Goal: Information Seeking & Learning: Learn about a topic

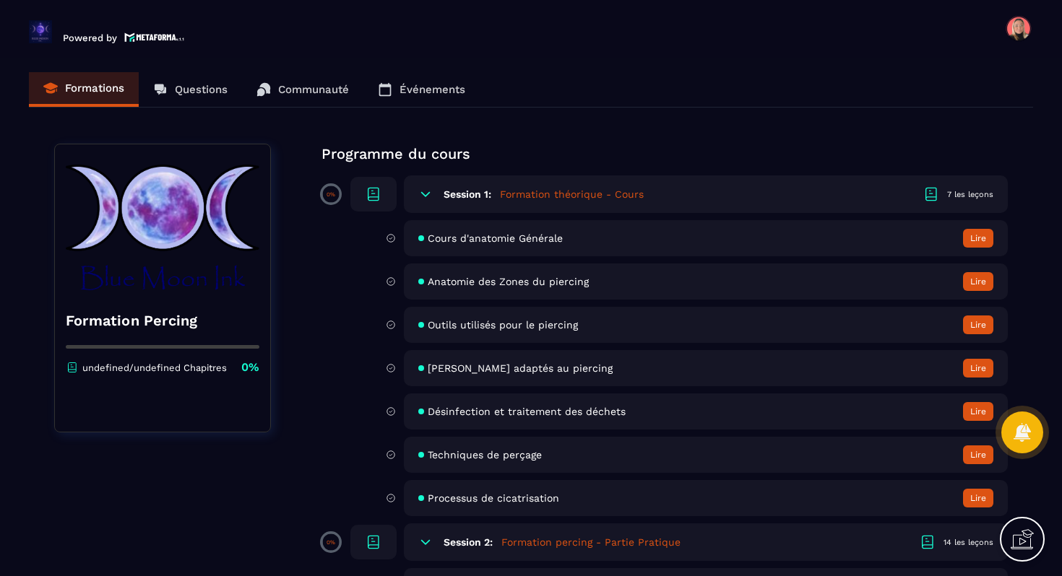
click at [495, 240] on span "Cours d'anatomie Générale" at bounding box center [495, 239] width 135 height 12
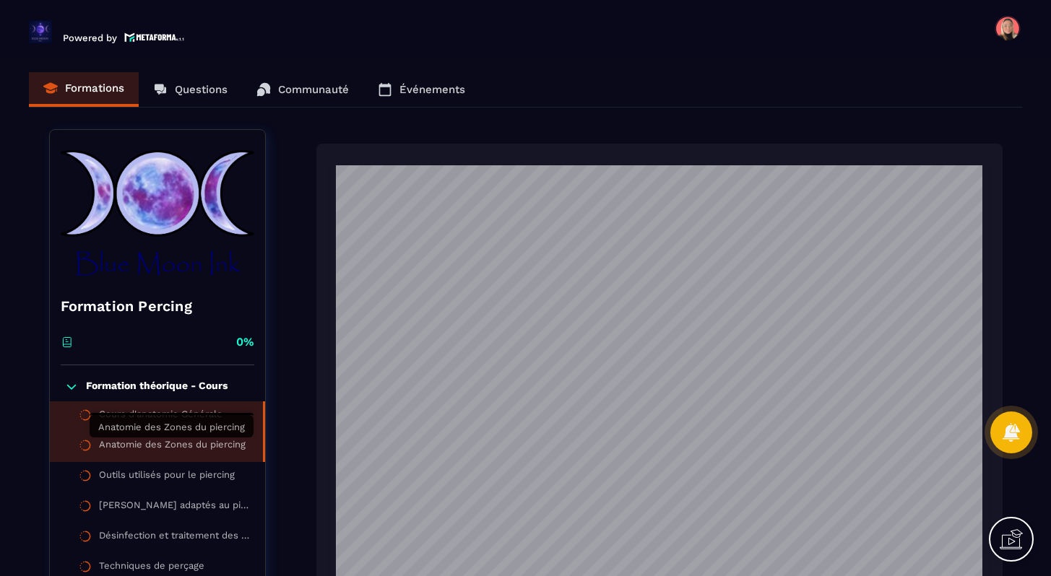
click at [225, 448] on div "Anatomie des Zones du piercing" at bounding box center [172, 447] width 147 height 16
click at [205, 418] on div "Cours d'anatomie Générale" at bounding box center [160, 417] width 123 height 16
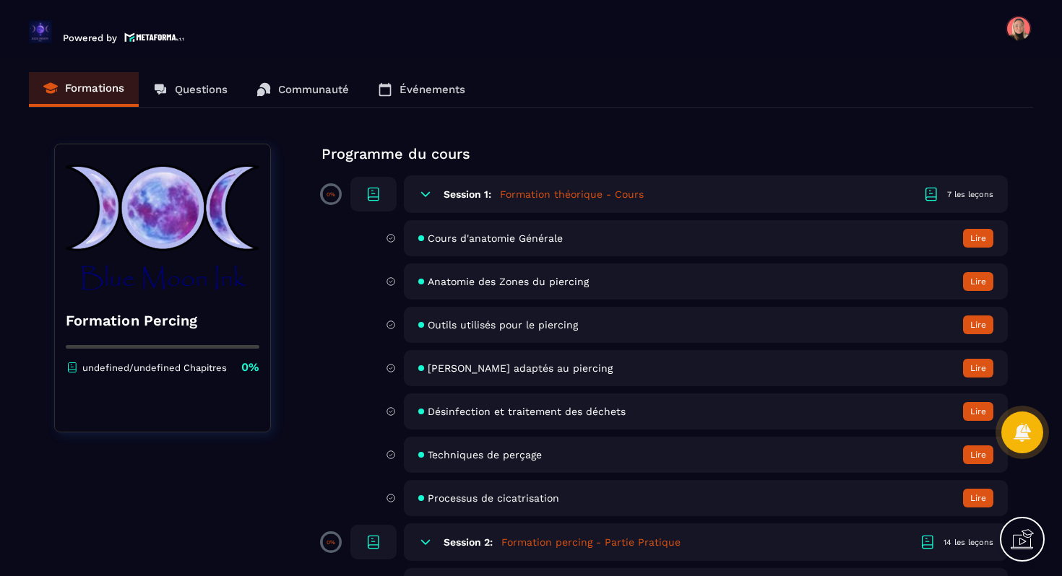
click at [599, 240] on div "Cours d'anatomie Générale Lire" at bounding box center [706, 238] width 604 height 36
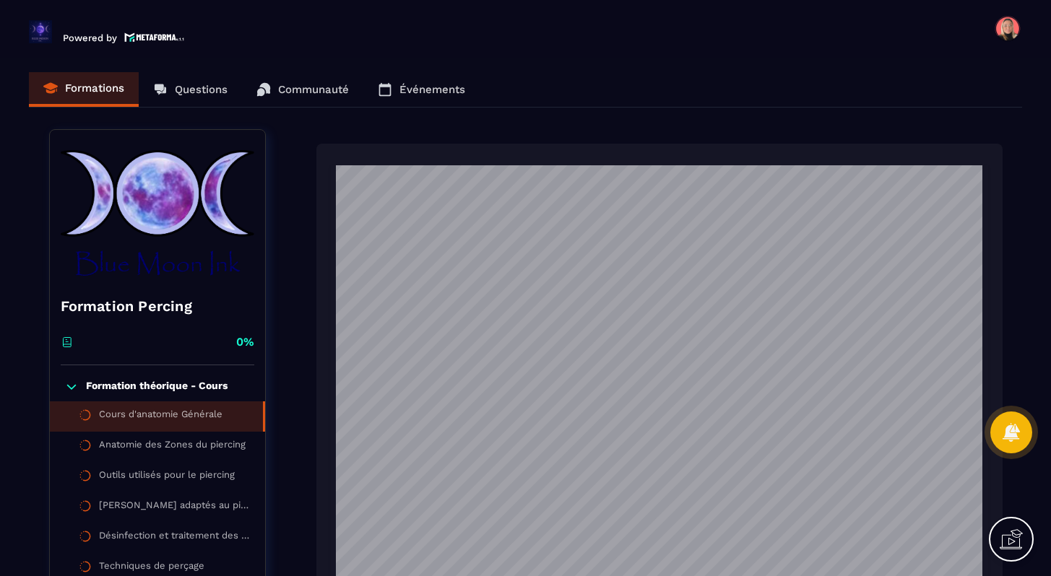
scroll to position [199, 0]
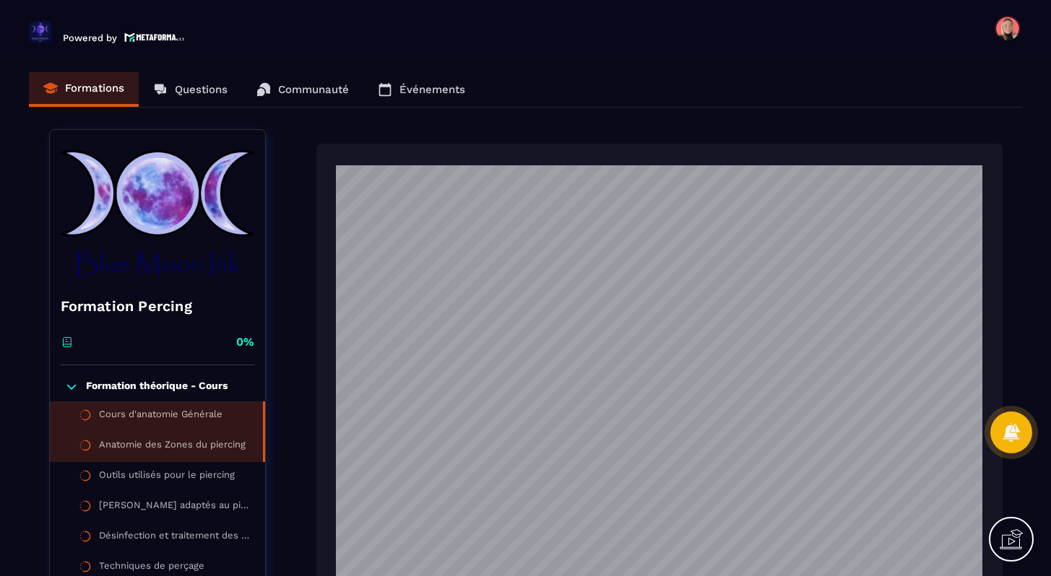
click at [196, 448] on div "Anatomie des Zones du piercing" at bounding box center [172, 447] width 147 height 16
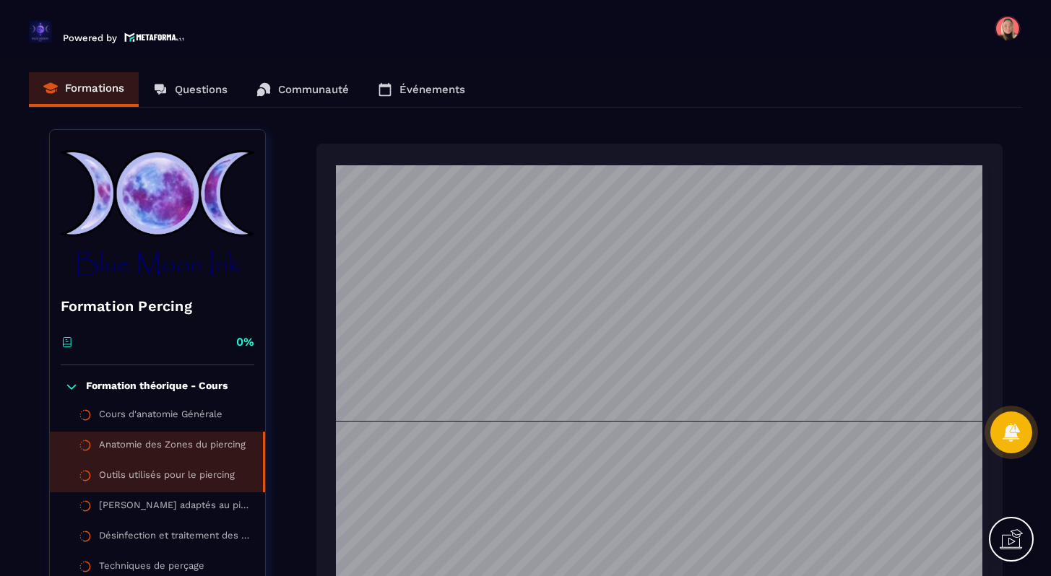
click at [195, 471] on div "Outils utilisés pour le piercing" at bounding box center [167, 477] width 136 height 16
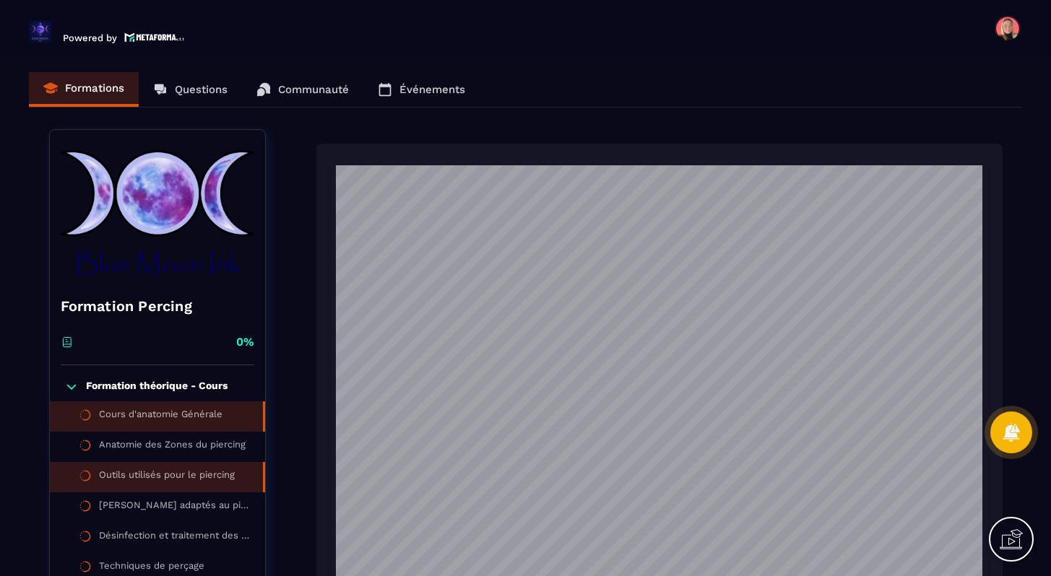
click at [162, 422] on div "Cours d'anatomie Générale" at bounding box center [160, 417] width 123 height 16
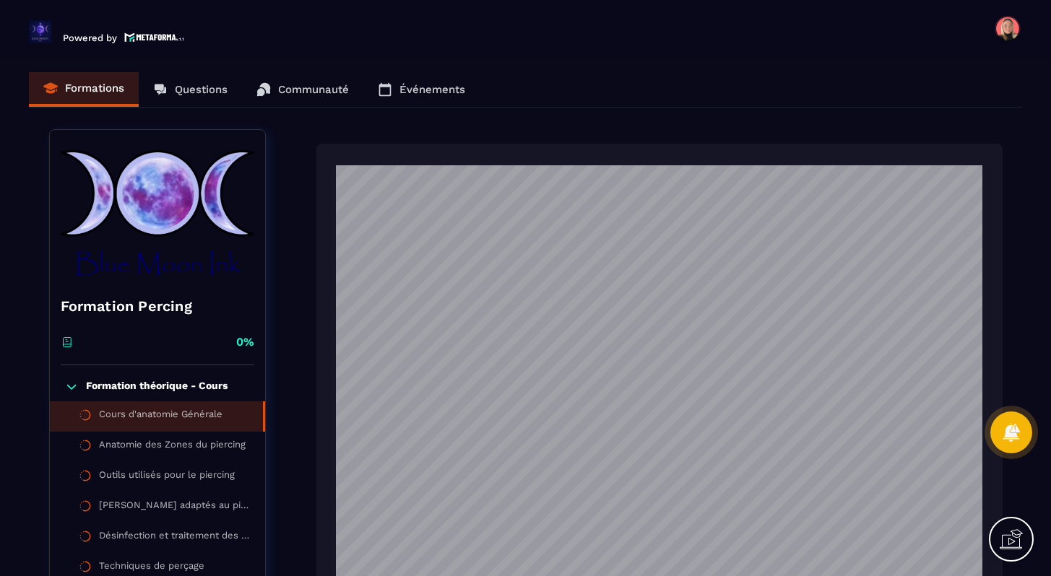
scroll to position [498, 0]
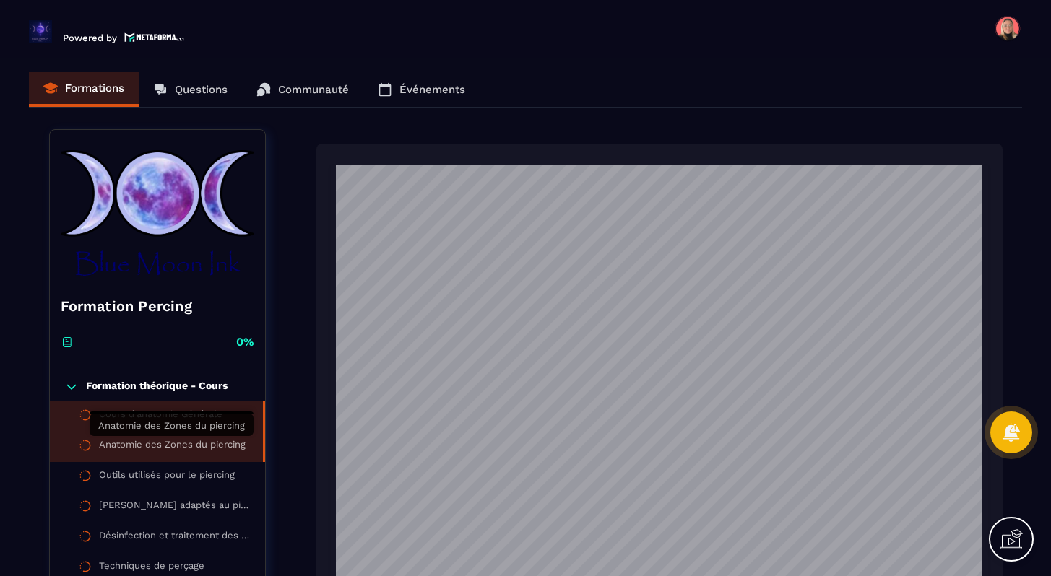
click at [146, 445] on div "Anatomie des Zones du piercing" at bounding box center [172, 447] width 147 height 16
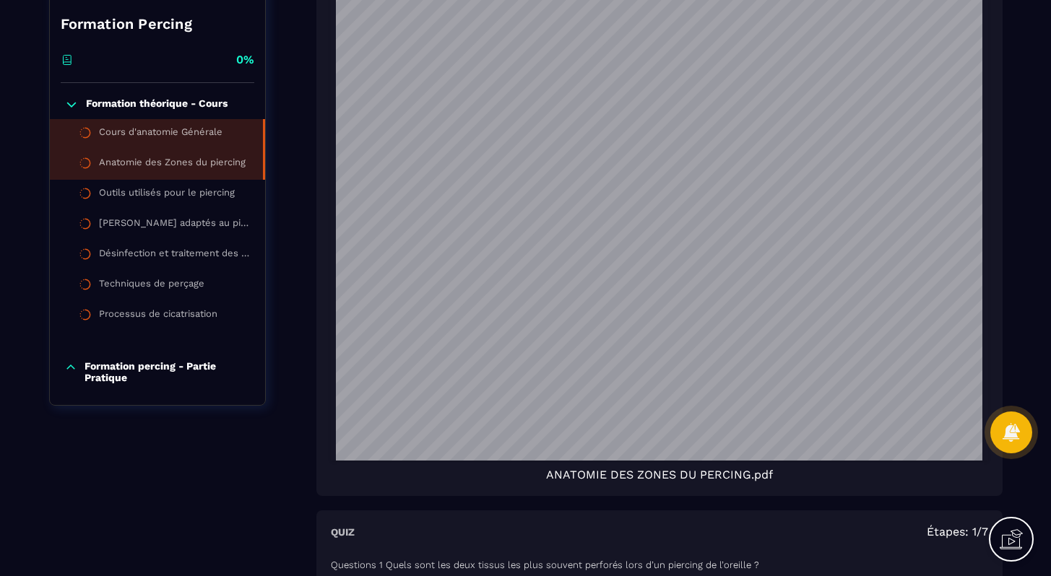
scroll to position [193, 0]
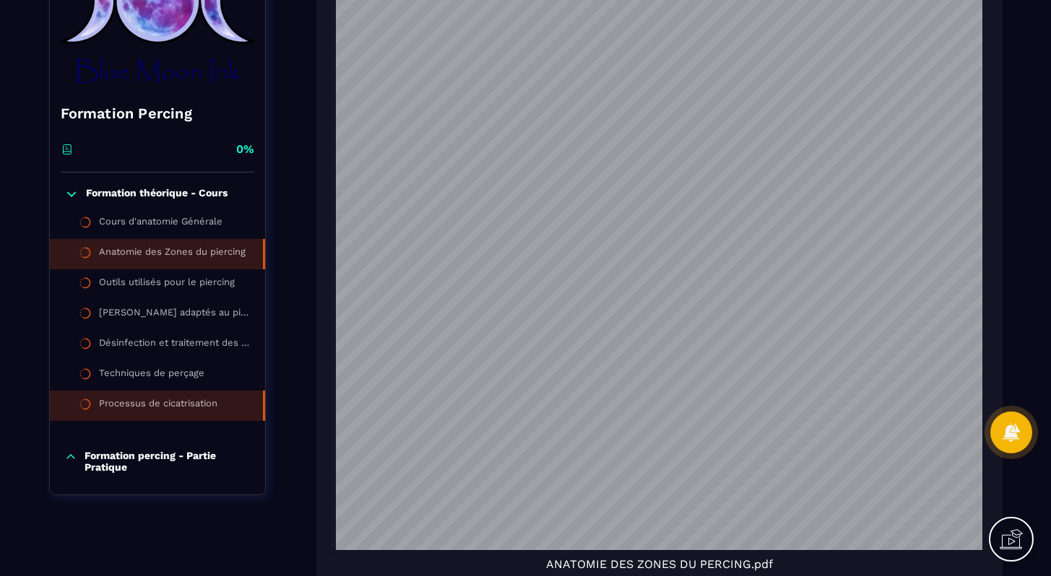
click at [157, 402] on div "Processus de cicatrisation" at bounding box center [158, 406] width 118 height 16
